Goal: Transaction & Acquisition: Purchase product/service

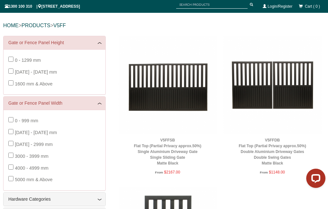
scroll to position [61, 0]
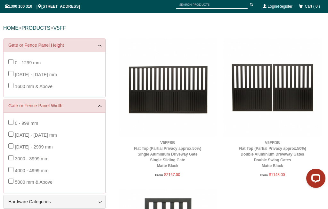
click at [287, 150] on link "V5FFDB Flat Top (Partial Privacy approx.50%) Double Aluminium Driveway Gates Do…" at bounding box center [273, 155] width 68 height 28
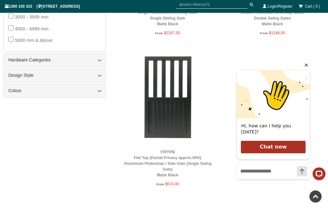
scroll to position [212, 0]
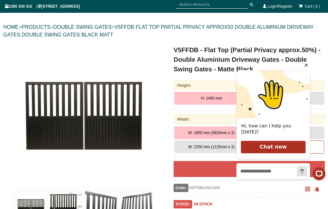
scroll to position [60, 0]
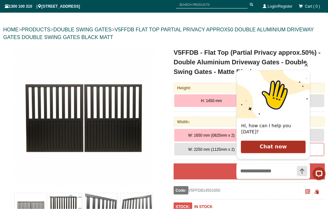
click at [311, 67] on div "Hi, how can I help you [DATE]? Chat now" at bounding box center [279, 125] width 97 height 135
click at [303, 67] on icon "Hide greeting" at bounding box center [306, 65] width 8 height 8
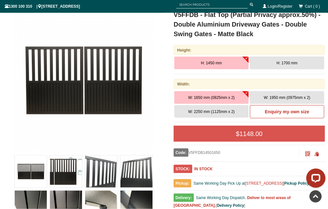
scroll to position [98, 0]
click at [25, 164] on img at bounding box center [31, 171] width 32 height 32
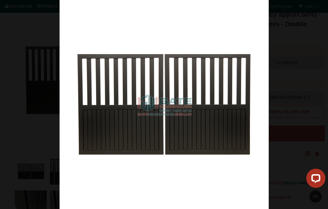
click at [303, 95] on div at bounding box center [164, 104] width 328 height 209
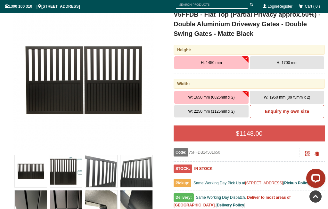
click at [69, 170] on img at bounding box center [66, 171] width 32 height 32
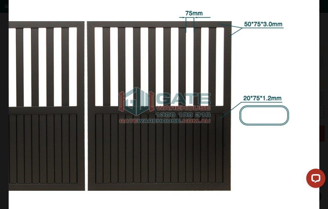
click at [304, 93] on img at bounding box center [164, 104] width 311 height 209
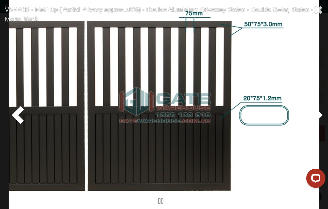
click at [316, 12] on span at bounding box center [319, 10] width 10 height 10
click at [317, 9] on span at bounding box center [319, 10] width 10 height 10
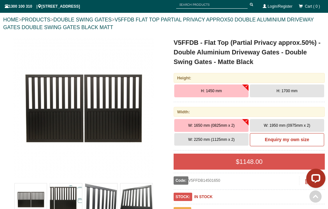
scroll to position [65, 0]
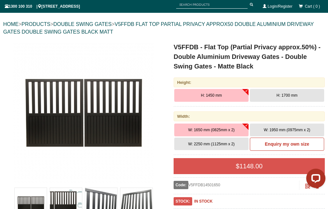
click at [293, 125] on button "W: 1950 mm (0975mm x 2)" at bounding box center [287, 130] width 74 height 13
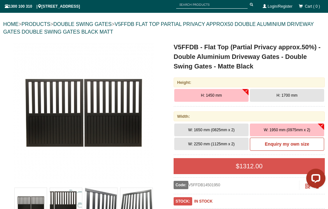
scroll to position [62, 0]
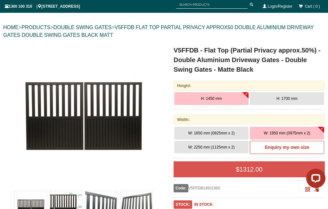
click at [239, 141] on button "W: 2250 mm (1125mm x 2)" at bounding box center [211, 147] width 74 height 13
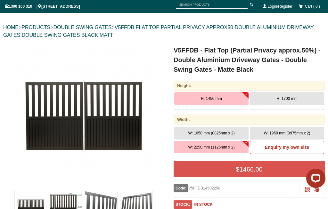
click at [295, 101] on button "H: 1700 mm" at bounding box center [287, 98] width 74 height 13
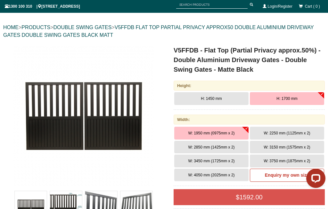
click at [265, 152] on button "W: 3150 mm (1575mm x 2)" at bounding box center [287, 147] width 74 height 13
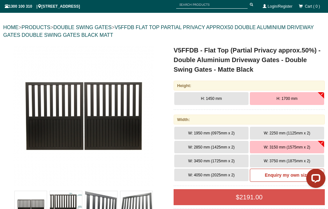
click at [233, 149] on button "W: 2850 mm (1425mm x 2)" at bounding box center [211, 147] width 74 height 13
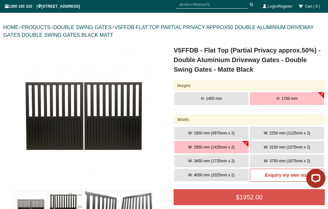
click at [235, 156] on button "W: 3450 mm (1725mm x 2)" at bounding box center [211, 161] width 74 height 13
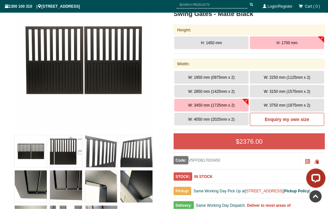
scroll to position [118, 0]
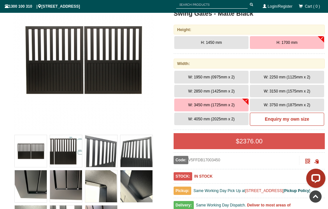
click at [312, 117] on link "Enquiry my own size" at bounding box center [287, 119] width 74 height 13
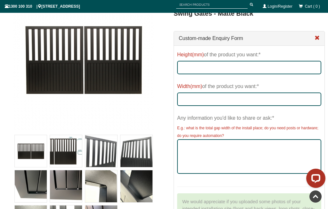
scroll to position [113, 0]
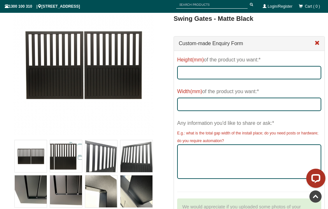
click at [319, 45] on span at bounding box center [317, 43] width 5 height 5
click at [315, 45] on span at bounding box center [317, 43] width 5 height 5
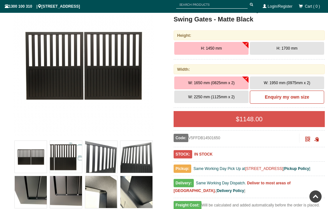
scroll to position [93, 0]
